Goal: Information Seeking & Learning: Learn about a topic

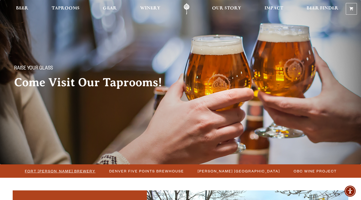
click at [80, 170] on span "Fort [PERSON_NAME] Brewery" at bounding box center [60, 171] width 71 height 7
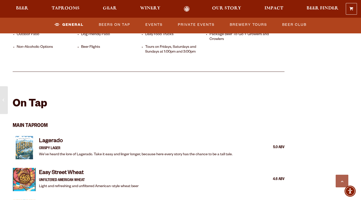
scroll to position [326, 0]
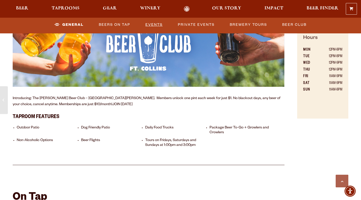
click at [156, 27] on link "Events" at bounding box center [153, 25] width 21 height 12
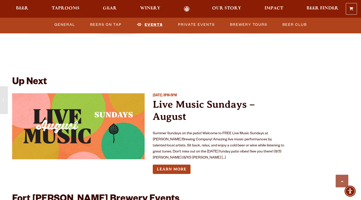
scroll to position [1815, 0]
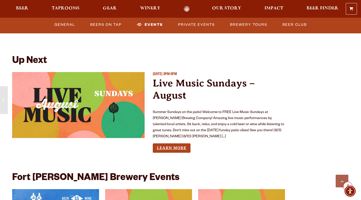
click at [172, 144] on link "Learn More" at bounding box center [172, 148] width 38 height 9
